Goal: Task Accomplishment & Management: Use online tool/utility

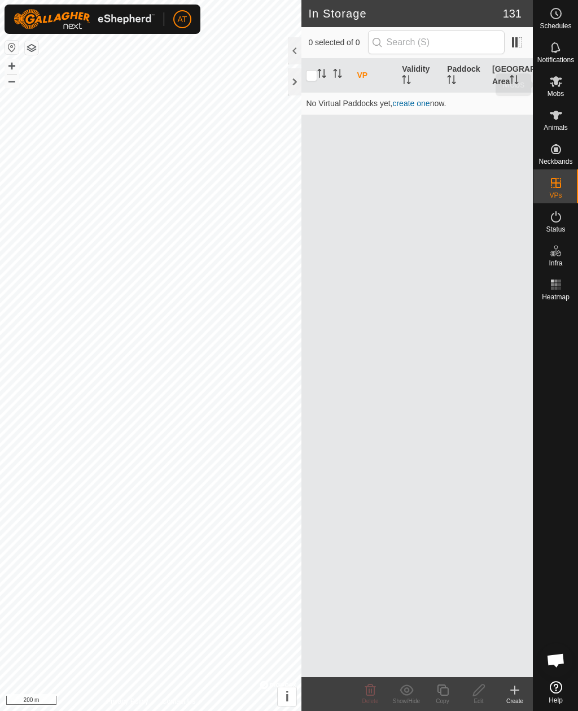
click at [565, 75] on es-mob-svg-icon at bounding box center [556, 81] width 20 height 18
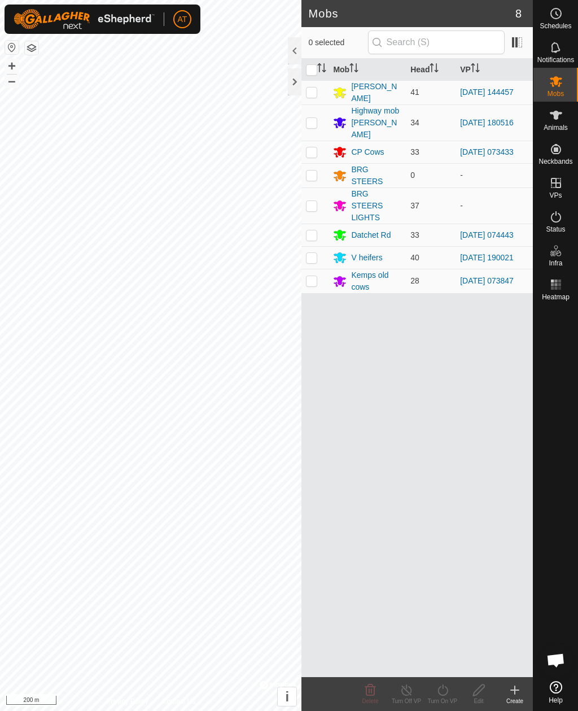
click at [311, 120] on p-checkbox at bounding box center [311, 122] width 11 height 9
checkbox input "true"
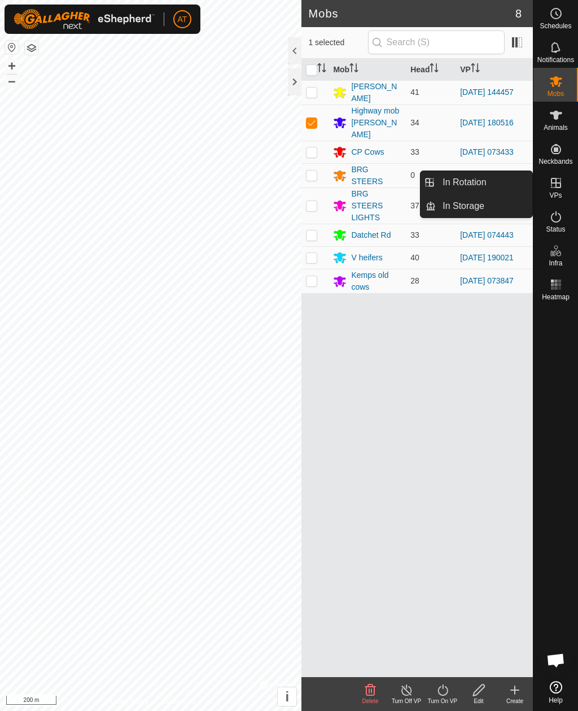
click at [525, 204] on link "In Storage" at bounding box center [484, 206] width 97 height 23
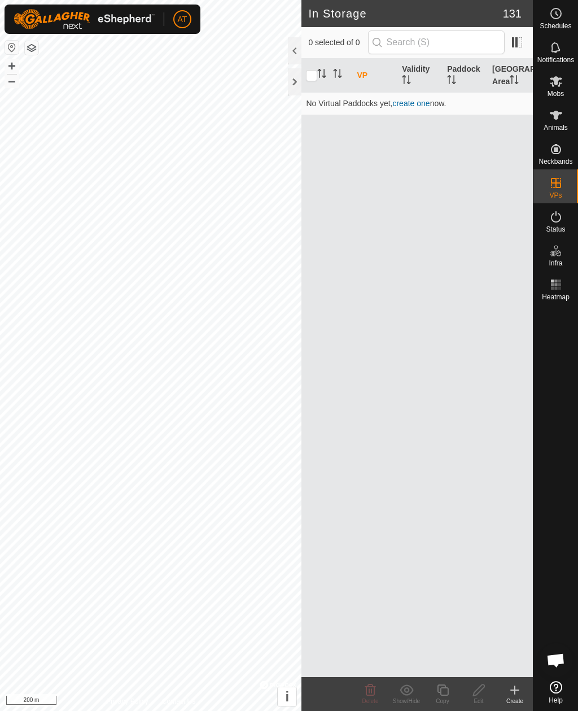
click at [517, 695] on icon at bounding box center [515, 691] width 14 height 14
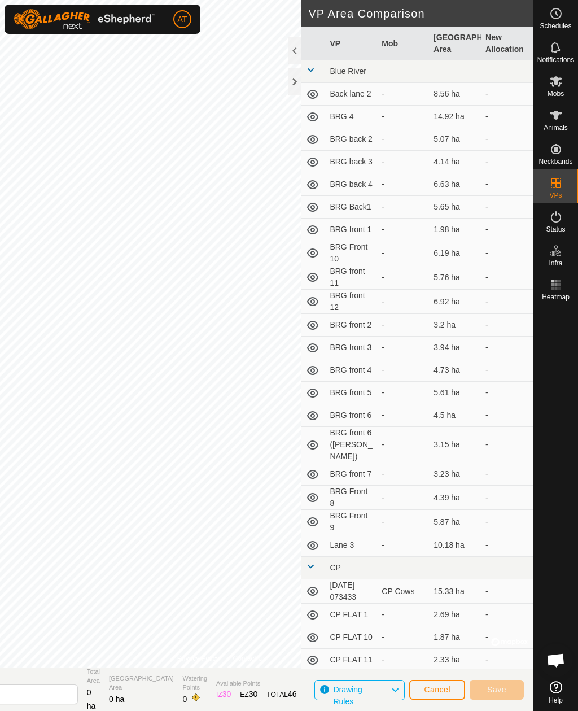
click at [301, 89] on div at bounding box center [295, 81] width 14 height 27
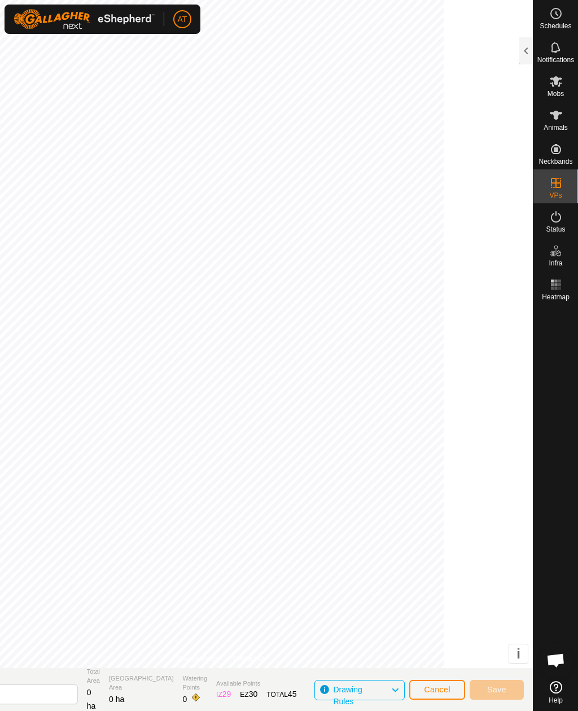
click at [439, 684] on button "Cancel" at bounding box center [438, 690] width 56 height 20
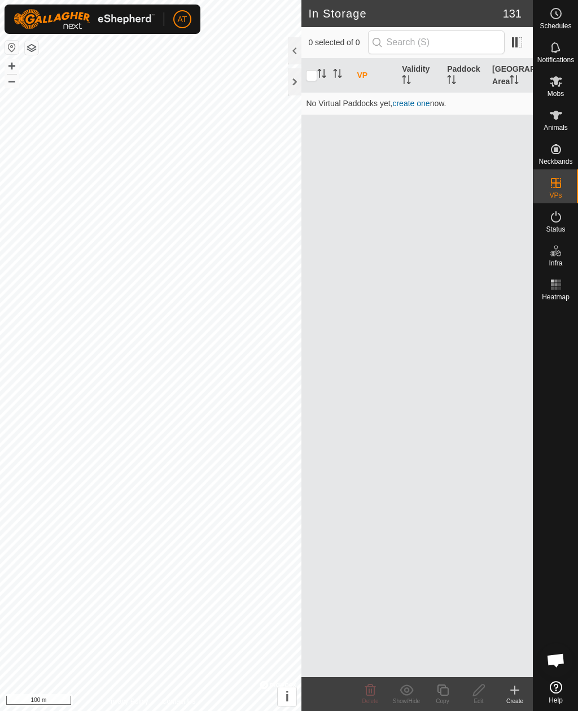
click at [519, 684] on icon at bounding box center [515, 691] width 14 height 14
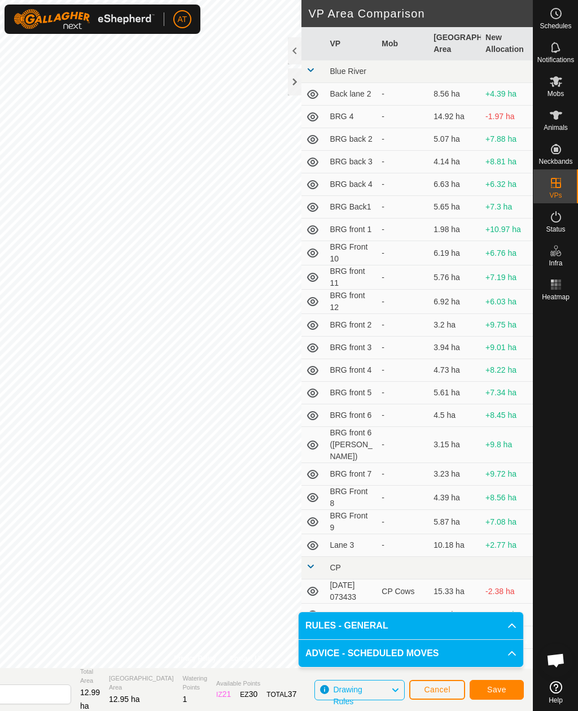
click at [513, 687] on button "Save" at bounding box center [497, 690] width 54 height 20
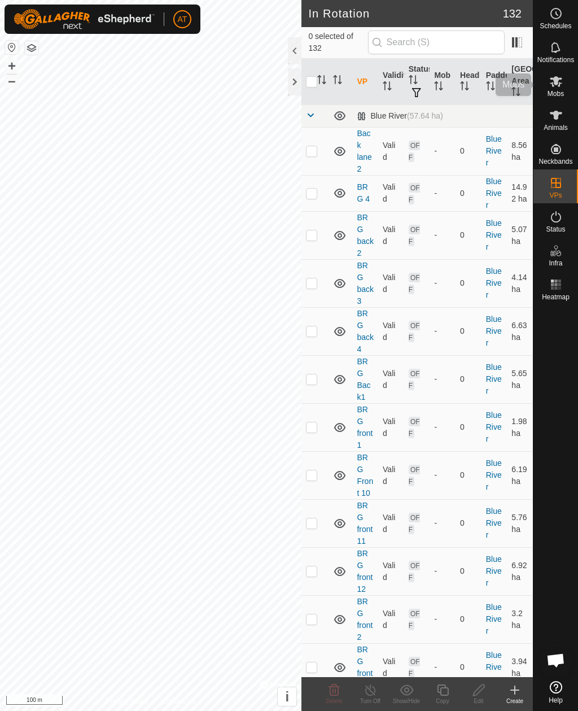
click at [554, 89] on es-mob-svg-icon at bounding box center [556, 81] width 20 height 18
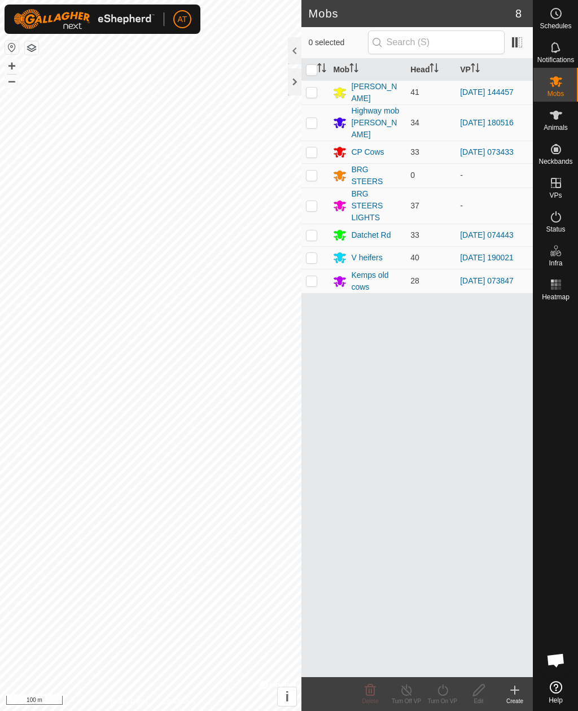
click at [316, 110] on td at bounding box center [315, 123] width 27 height 36
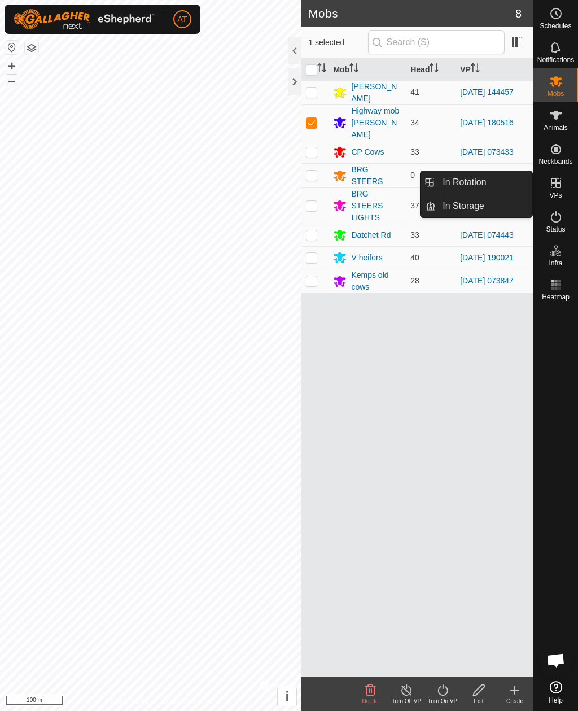
click at [442, 700] on div "Turn On VP" at bounding box center [443, 701] width 36 height 8
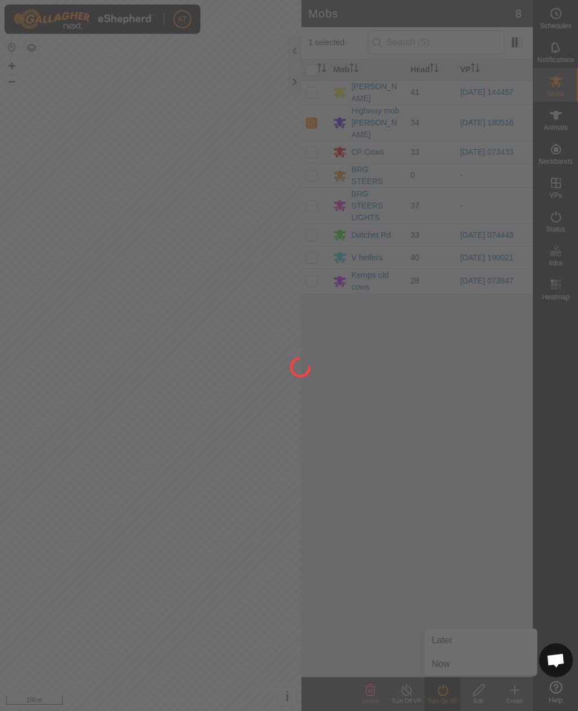
click at [452, 667] on div at bounding box center [289, 355] width 578 height 711
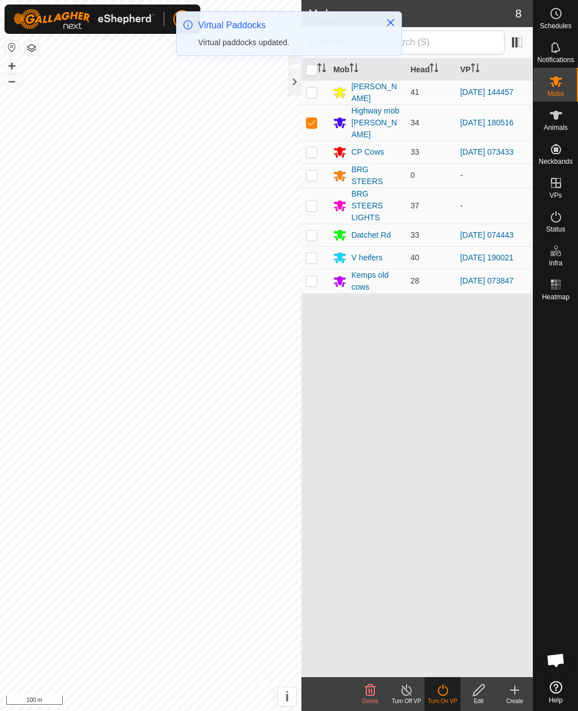
click at [441, 694] on icon at bounding box center [443, 691] width 14 height 14
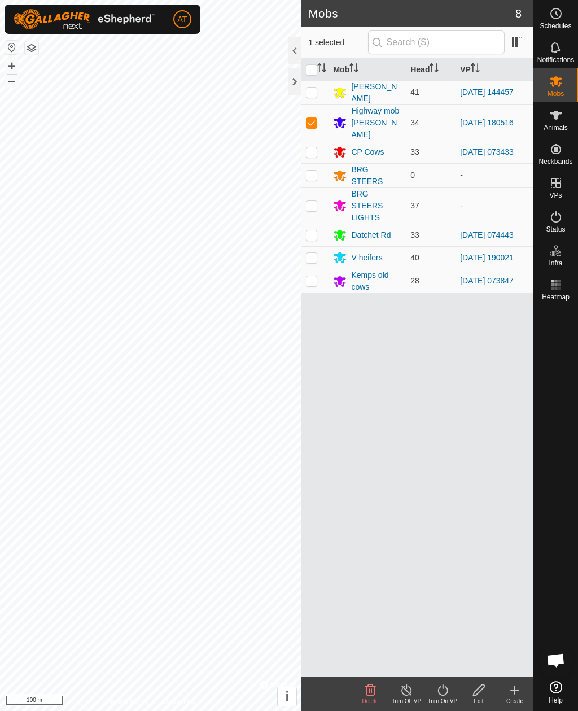
click at [306, 116] on td at bounding box center [315, 123] width 27 height 36
click at [311, 119] on p-checkbox at bounding box center [311, 122] width 11 height 9
checkbox input "true"
click at [445, 689] on icon at bounding box center [443, 691] width 14 height 14
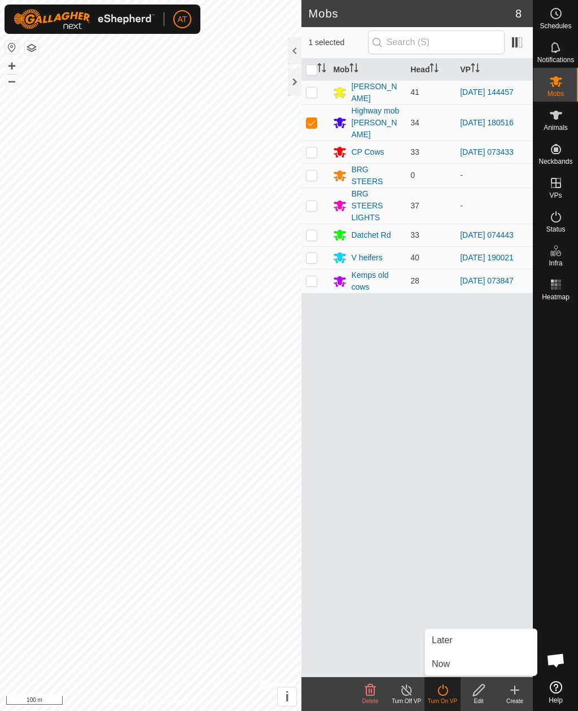
click at [446, 668] on span "Now" at bounding box center [441, 665] width 18 height 14
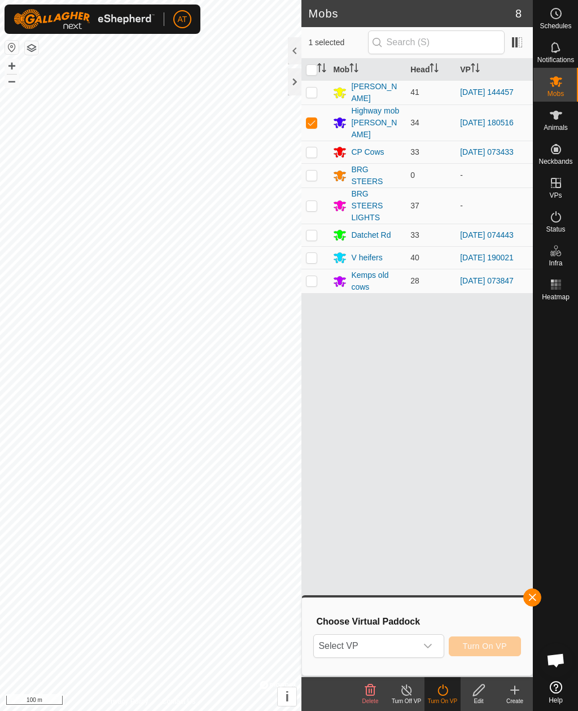
click at [399, 652] on span "Select VP" at bounding box center [365, 646] width 102 height 23
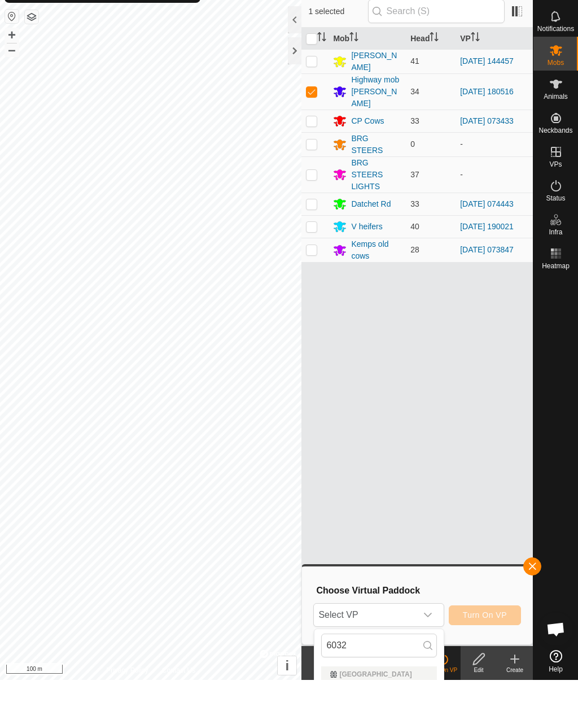
scroll to position [31, 0]
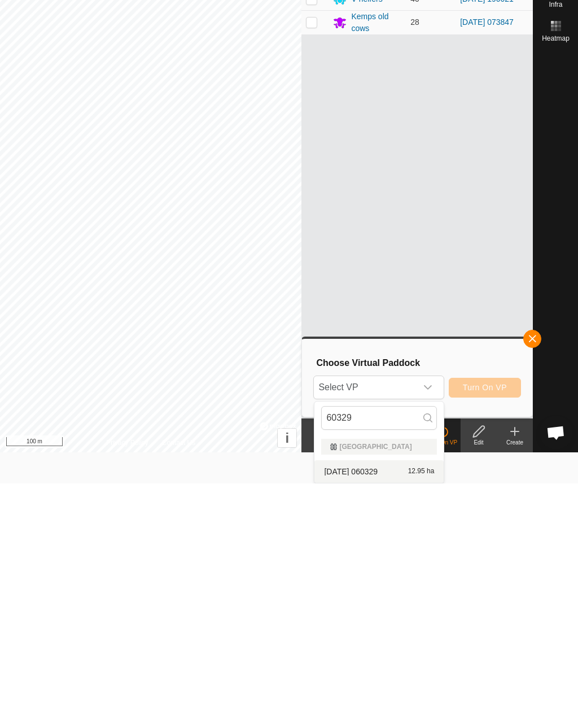
type input "60329"
click at [378, 695] on span "[DATE] 060329" at bounding box center [351, 699] width 54 height 8
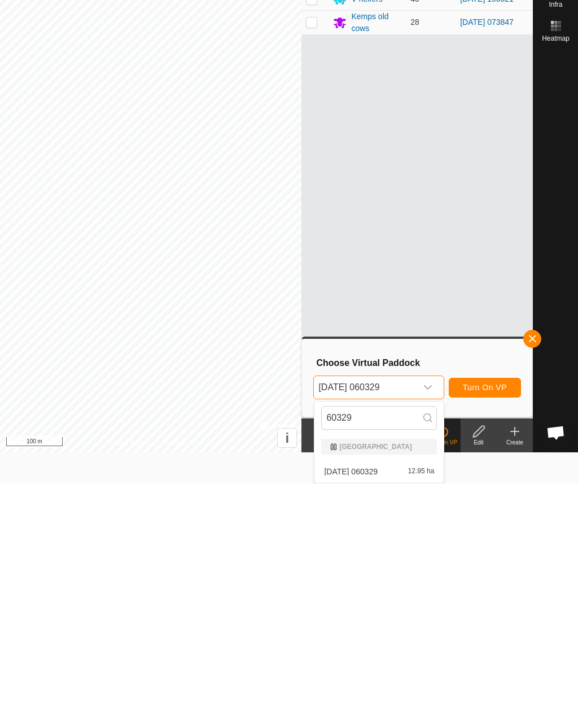
scroll to position [0, 0]
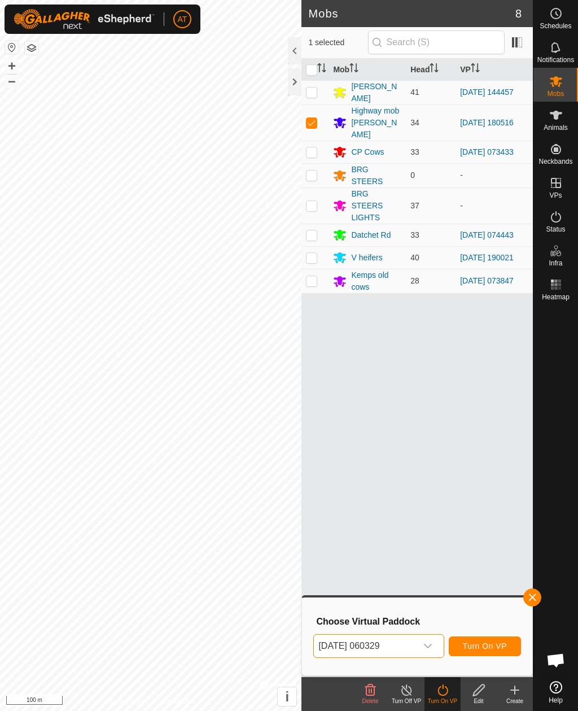
click at [503, 644] on span "Turn On VP" at bounding box center [485, 646] width 44 height 9
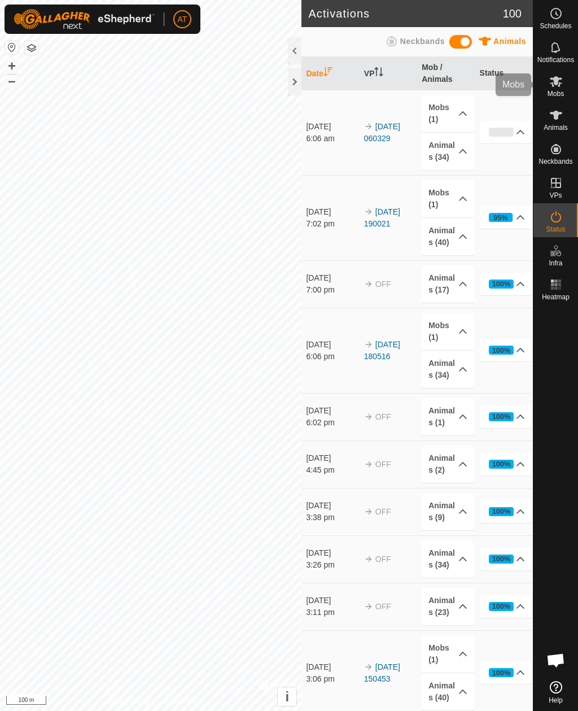
click at [556, 86] on icon at bounding box center [557, 82] width 14 height 14
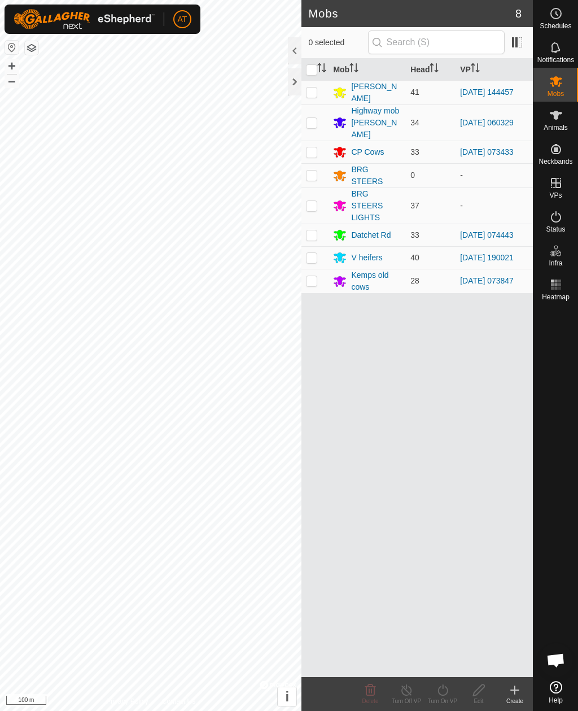
click at [315, 147] on p-checkbox at bounding box center [311, 151] width 11 height 9
checkbox input "true"
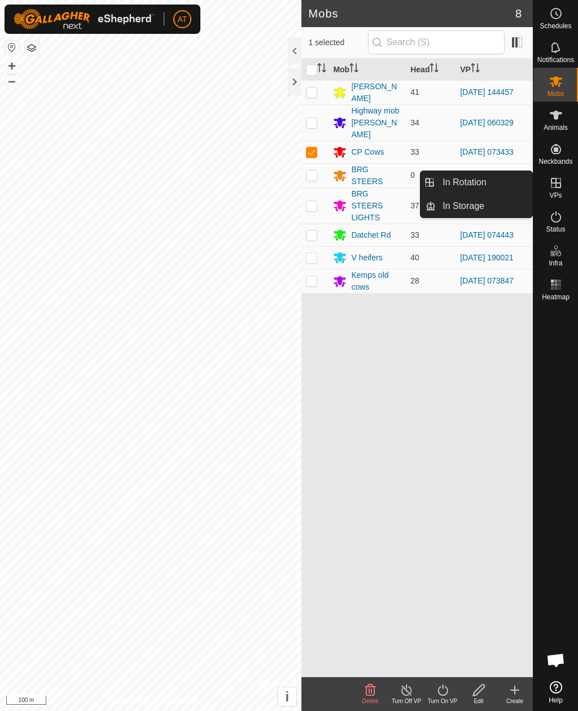
click at [503, 211] on link "In Storage" at bounding box center [484, 206] width 97 height 23
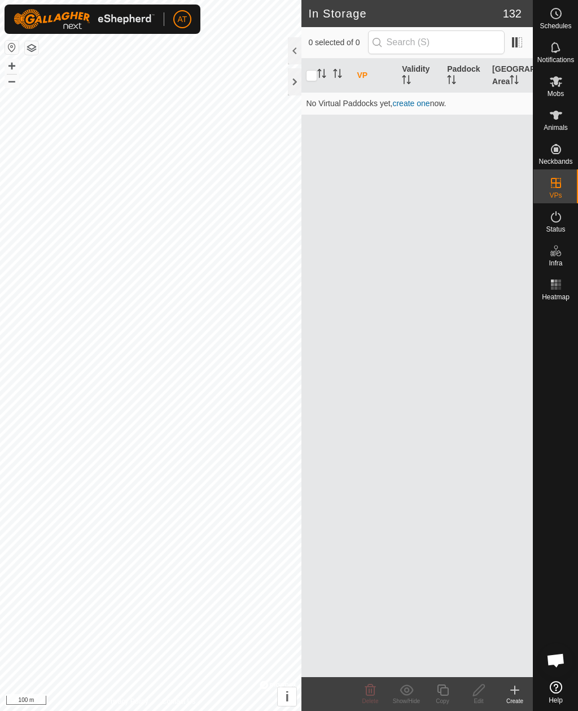
click at [518, 696] on icon at bounding box center [515, 691] width 14 height 14
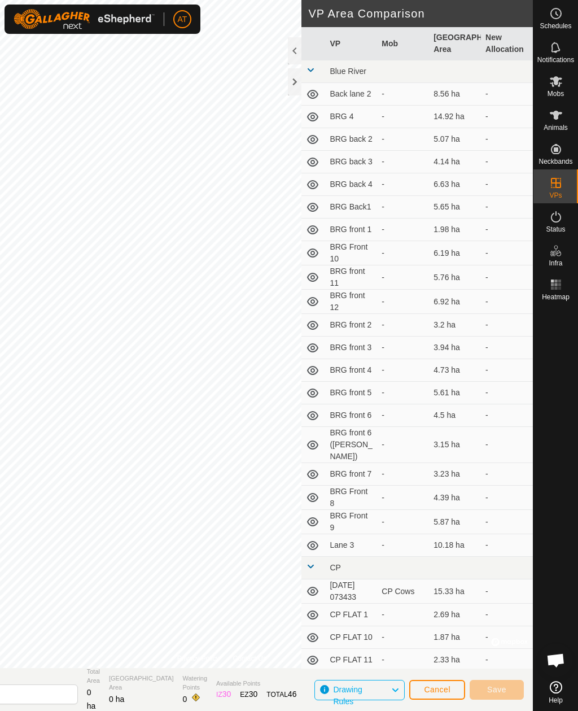
click at [299, 92] on div at bounding box center [295, 81] width 14 height 27
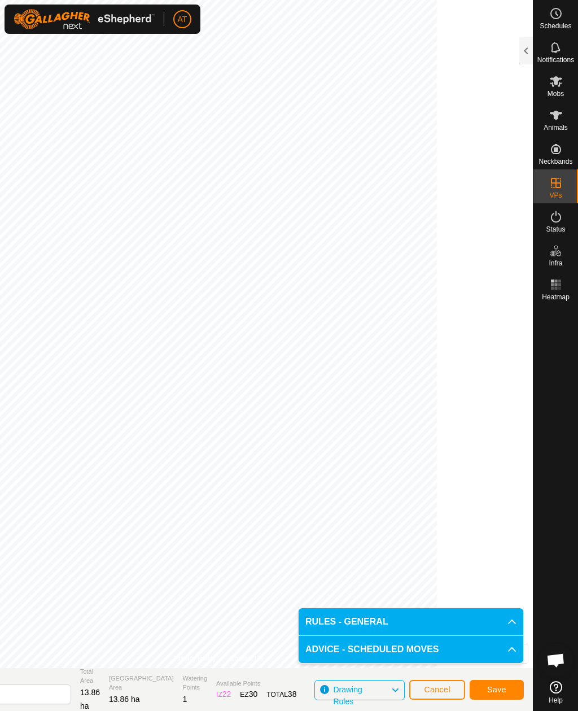
click at [515, 699] on button "Save" at bounding box center [497, 690] width 54 height 20
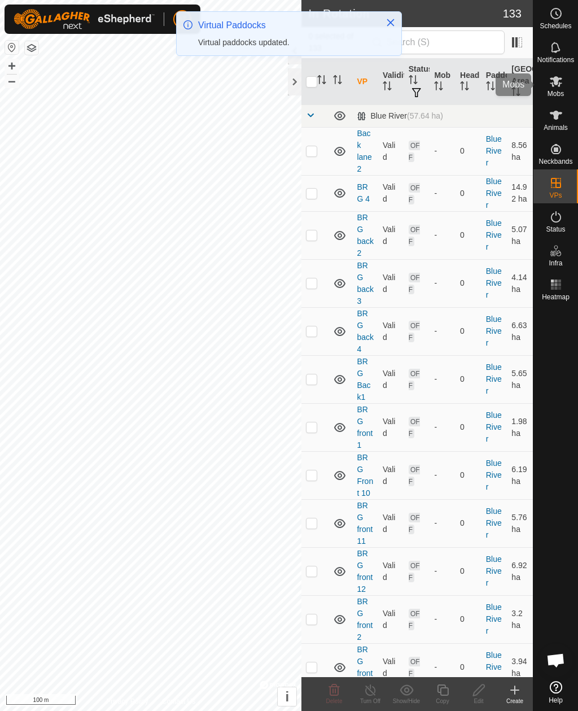
click at [552, 81] on icon at bounding box center [557, 82] width 14 height 14
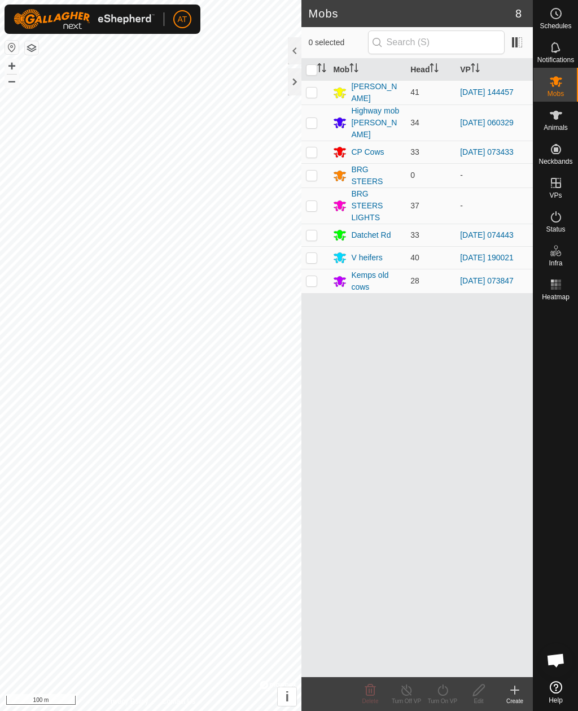
click at [311, 151] on td at bounding box center [315, 152] width 27 height 23
checkbox input "true"
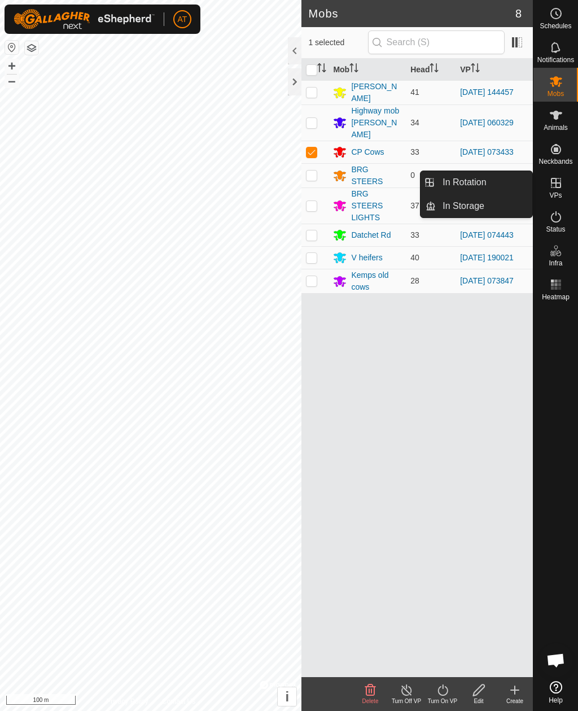
click at [516, 207] on link "In Storage" at bounding box center [484, 206] width 97 height 23
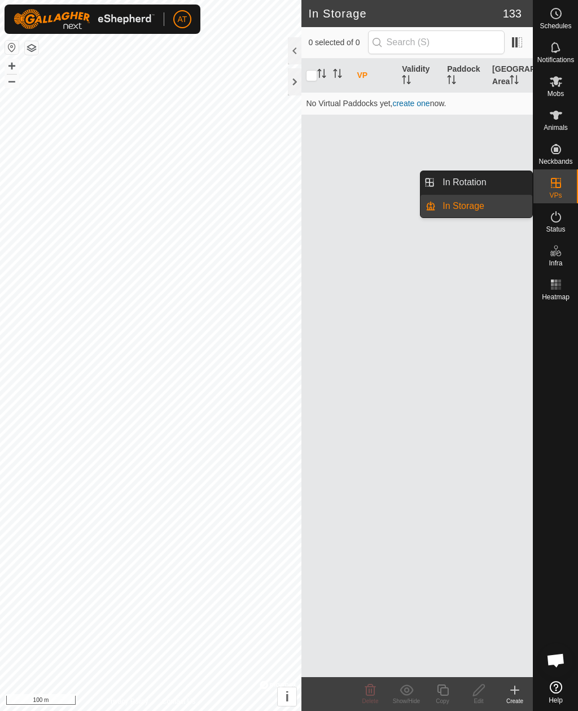
click at [482, 210] on span "In Storage" at bounding box center [464, 206] width 42 height 14
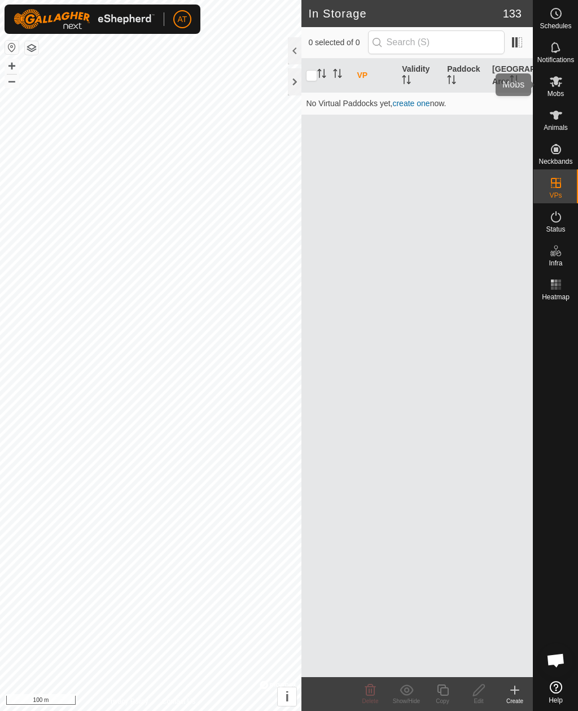
click at [559, 82] on icon at bounding box center [557, 82] width 14 height 14
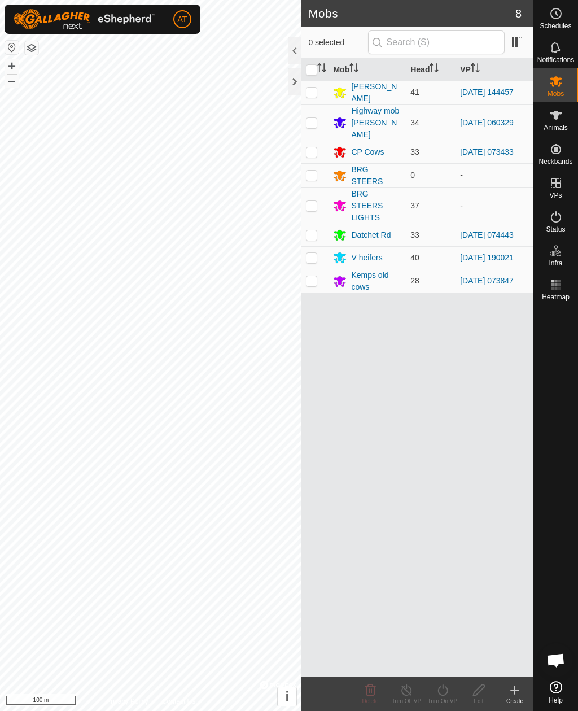
click at [314, 147] on p-checkbox at bounding box center [311, 151] width 11 height 9
checkbox input "true"
click at [447, 691] on icon at bounding box center [443, 690] width 10 height 11
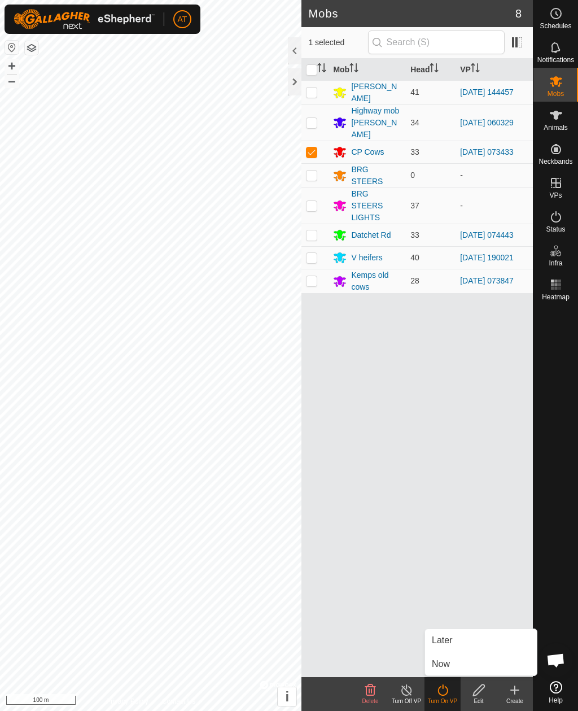
click at [451, 668] on link "Now" at bounding box center [481, 664] width 112 height 23
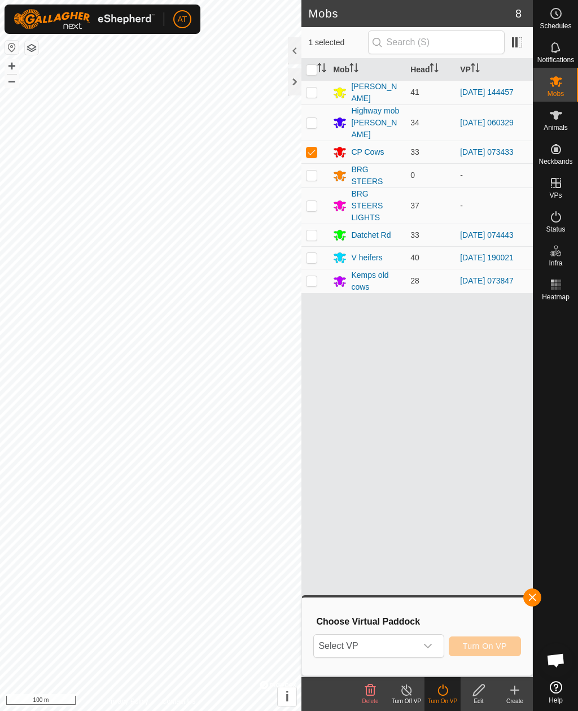
click at [408, 645] on span "Select VP" at bounding box center [365, 646] width 102 height 23
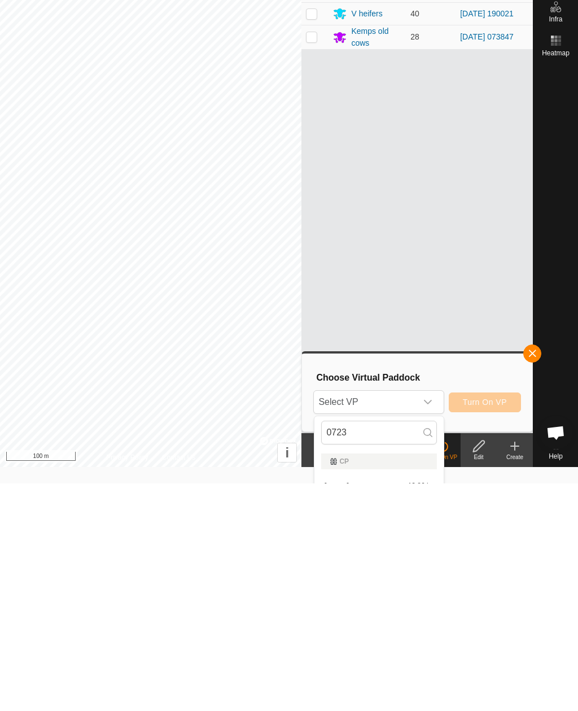
scroll to position [31, 0]
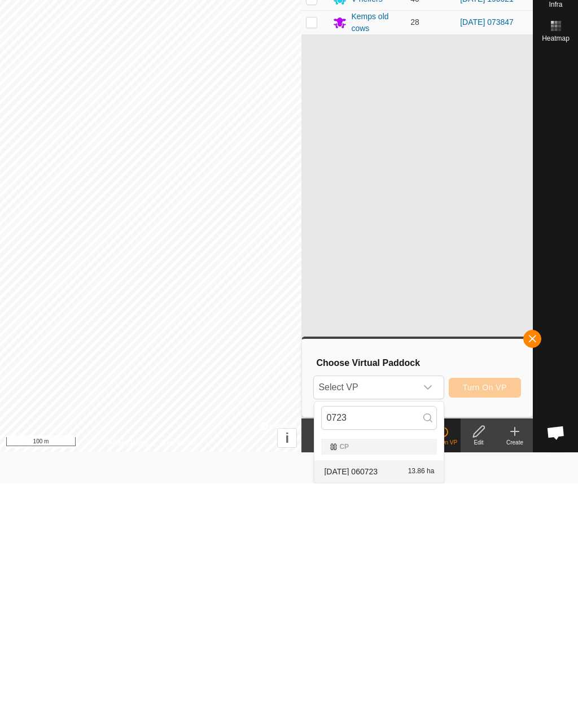
type input "0723"
click at [378, 695] on span "[DATE] 060723" at bounding box center [351, 699] width 54 height 8
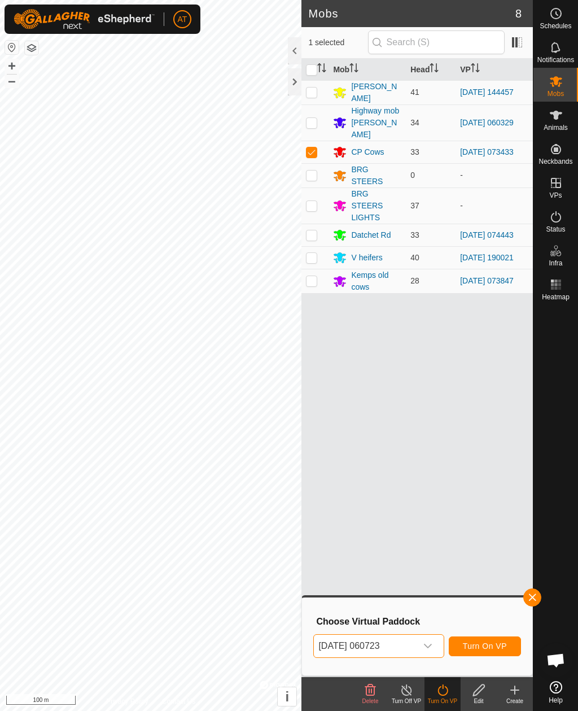
click at [493, 647] on span "Turn On VP" at bounding box center [485, 646] width 44 height 9
